Goal: Task Accomplishment & Management: Use online tool/utility

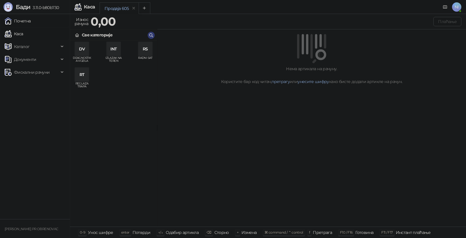
click at [27, 17] on link "Почетна" at bounding box center [18, 21] width 26 height 12
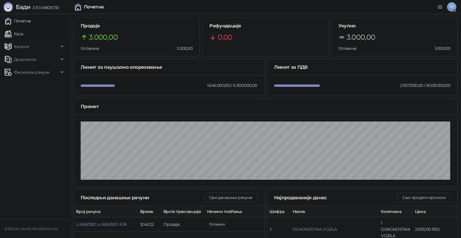
click at [23, 31] on link "Каса" at bounding box center [14, 34] width 18 height 12
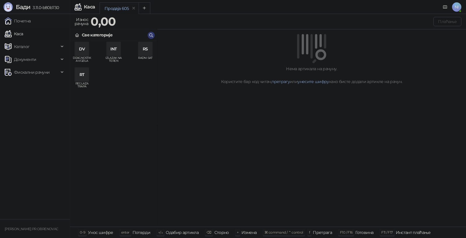
click at [79, 79] on div "RT" at bounding box center [82, 75] width 14 height 14
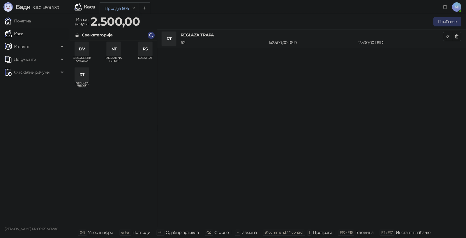
click at [441, 20] on button "Плаћање" at bounding box center [447, 21] width 28 height 9
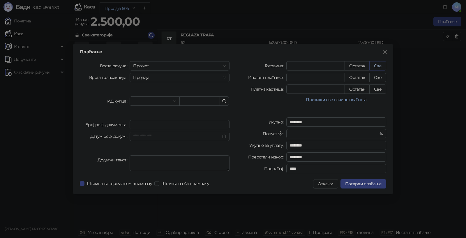
click at [376, 67] on button "Све" at bounding box center [377, 65] width 17 height 9
type input "****"
click at [361, 185] on span "Потврди плаћање" at bounding box center [363, 183] width 36 height 5
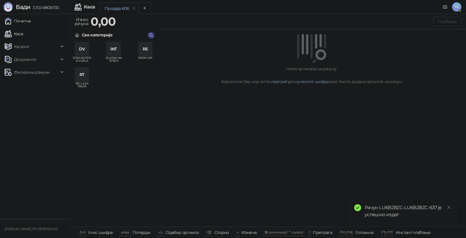
click at [31, 20] on link "Почетна" at bounding box center [18, 21] width 26 height 12
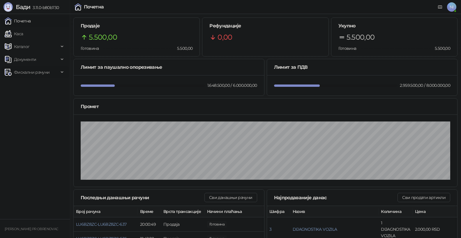
click at [62, 72] on icon at bounding box center [62, 72] width 3 height 0
click at [46, 85] on link "Издати рачуни" at bounding box center [26, 85] width 39 height 12
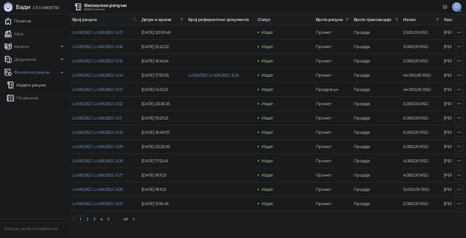
click at [31, 20] on link "Почетна" at bounding box center [18, 21] width 26 height 12
